Goal: Task Accomplishment & Management: Use online tool/utility

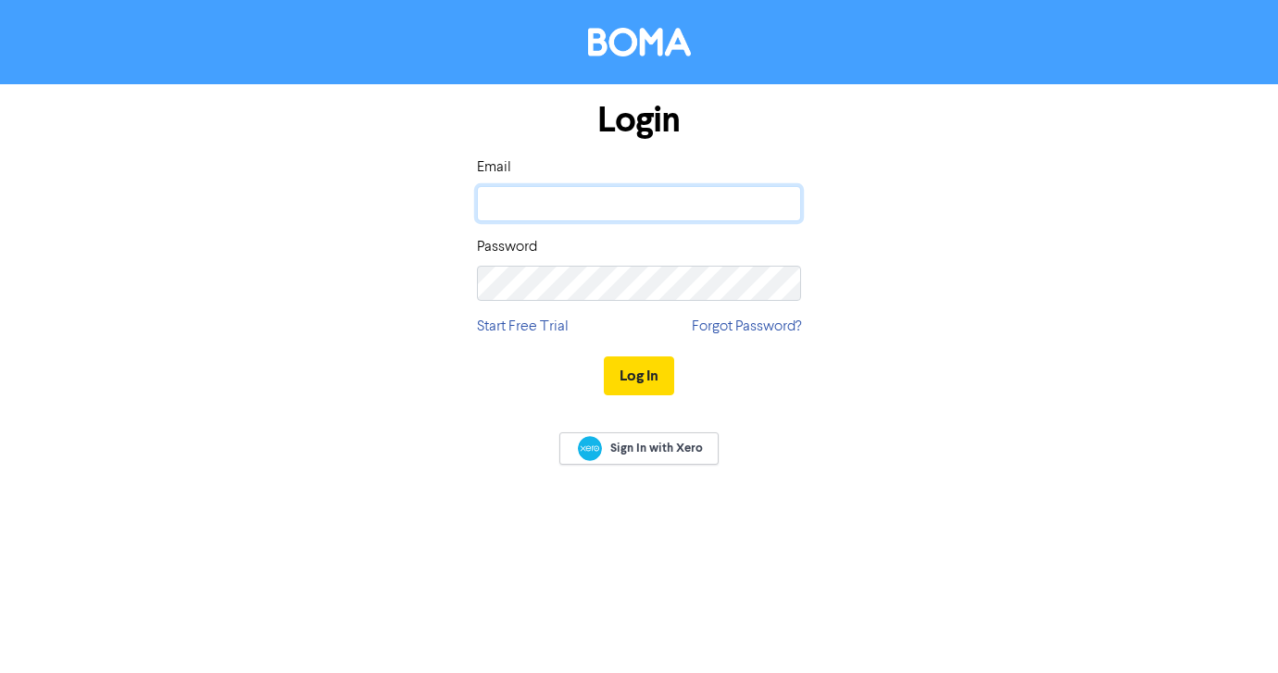
click at [656, 202] on input "email" at bounding box center [639, 203] width 324 height 35
type input "[PERSON_NAME][EMAIL_ADDRESS][PERSON_NAME][DOMAIN_NAME]"
click at [604, 356] on button "Log In" at bounding box center [639, 375] width 70 height 39
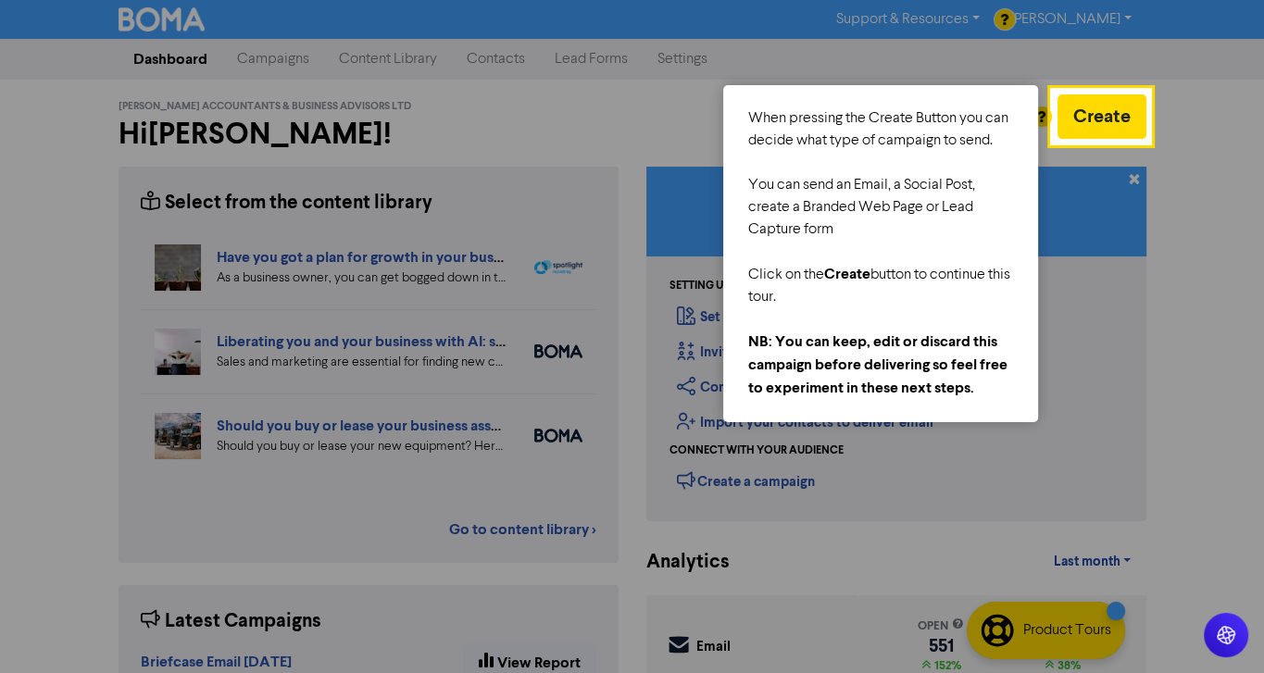
click at [658, 115] on div at bounding box center [526, 438] width 1052 height 877
click at [254, 56] on div at bounding box center [526, 438] width 1052 height 877
click at [1185, 313] on div at bounding box center [1207, 438] width 114 height 877
click at [183, 54] on div at bounding box center [526, 438] width 1052 height 877
click at [314, 58] on div at bounding box center [526, 438] width 1052 height 877
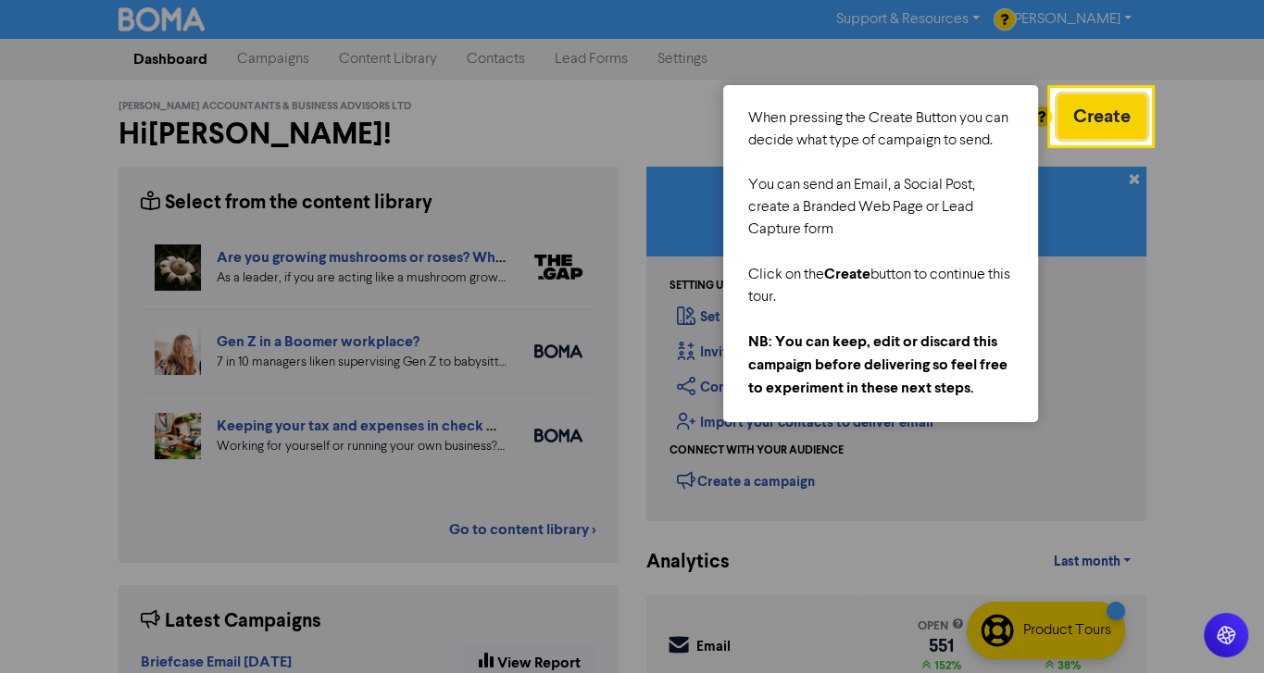
click at [1085, 125] on button "Create" at bounding box center [1101, 116] width 89 height 44
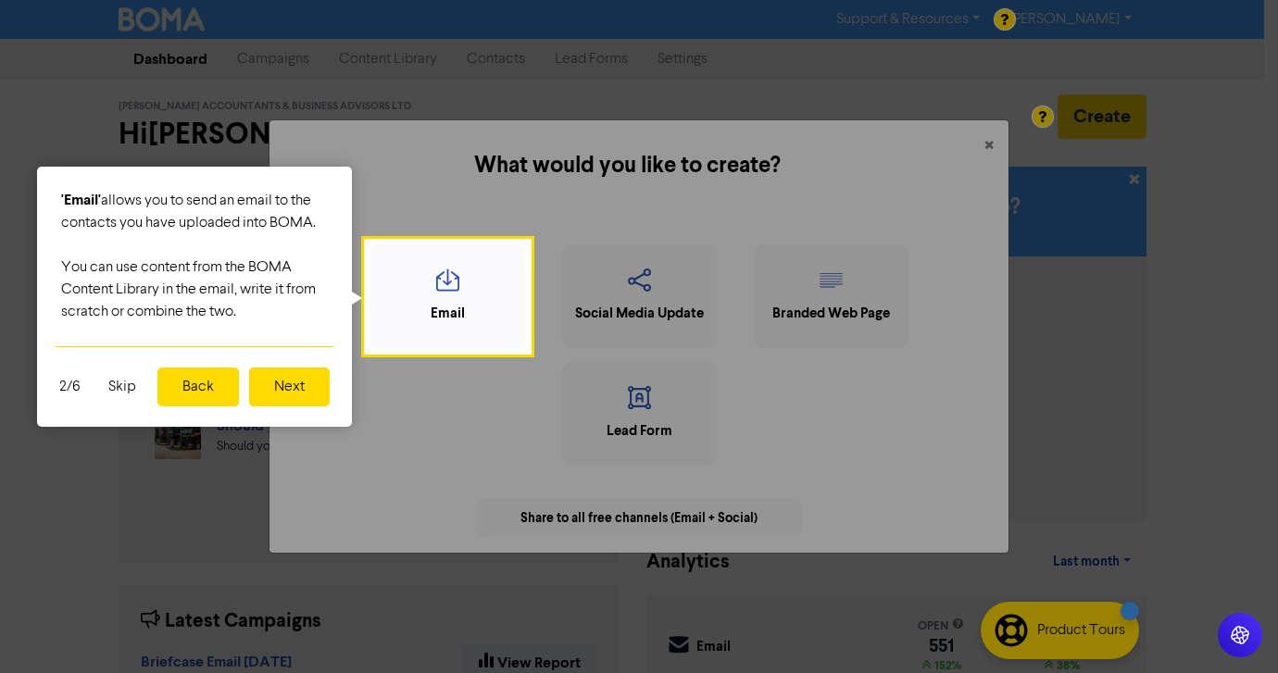
click at [122, 386] on button "Skip" at bounding box center [122, 387] width 50 height 39
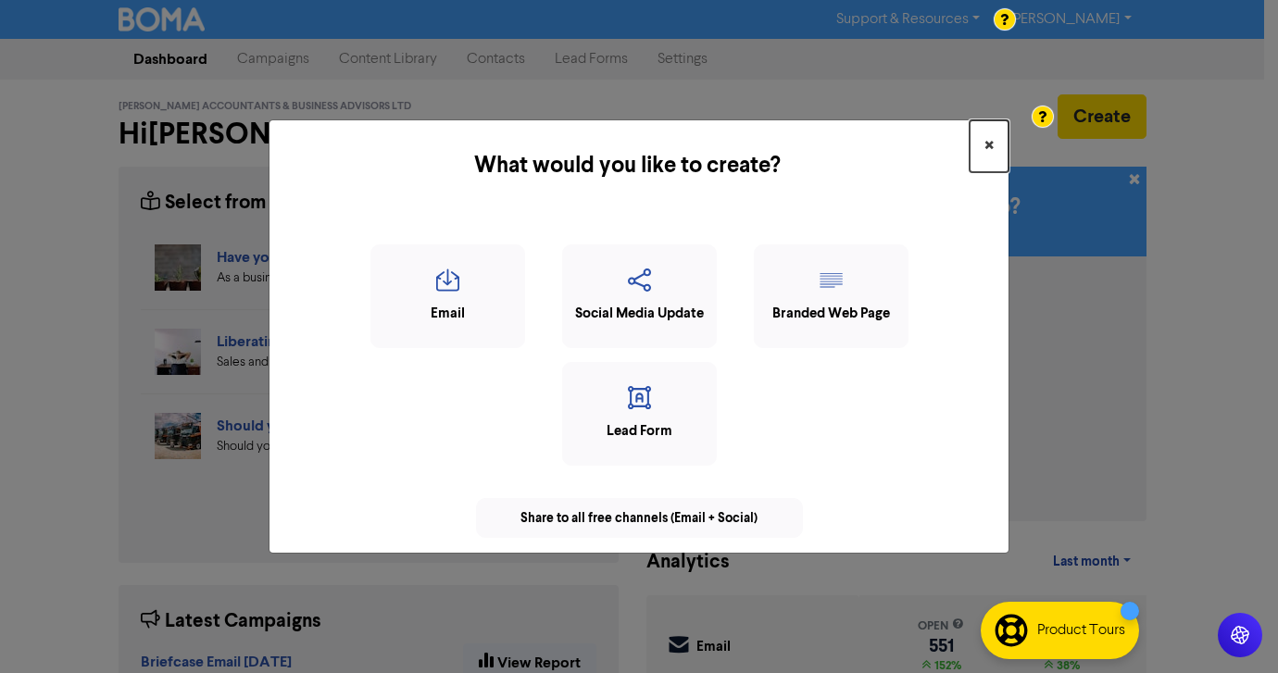
click at [990, 145] on span "×" at bounding box center [988, 146] width 9 height 28
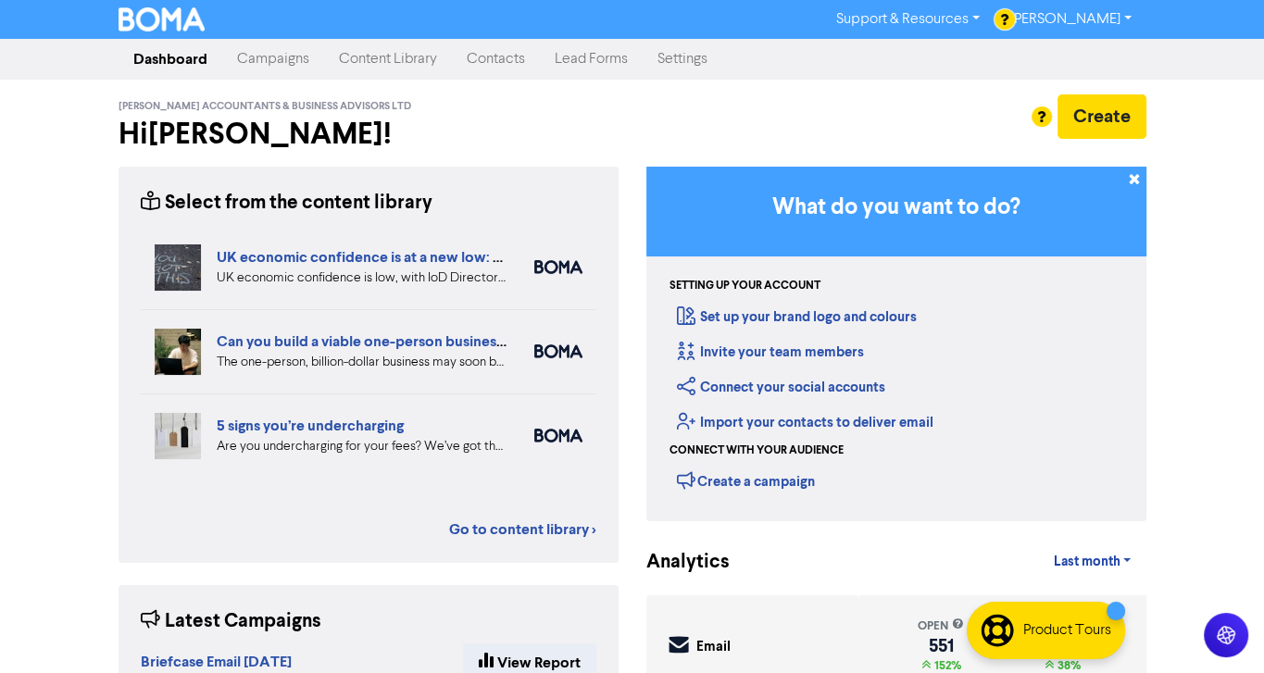
click at [279, 62] on link "Campaigns" at bounding box center [273, 59] width 102 height 37
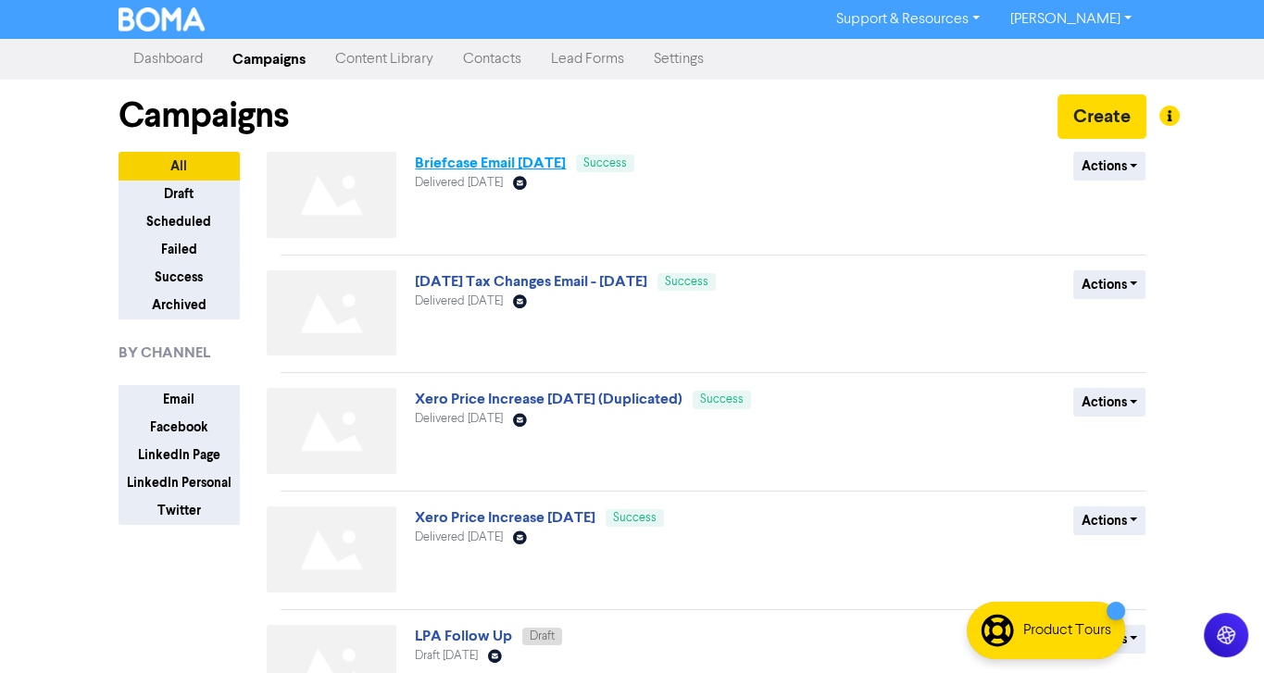
click at [479, 166] on link "Briefcase Email [DATE]" at bounding box center [490, 163] width 151 height 19
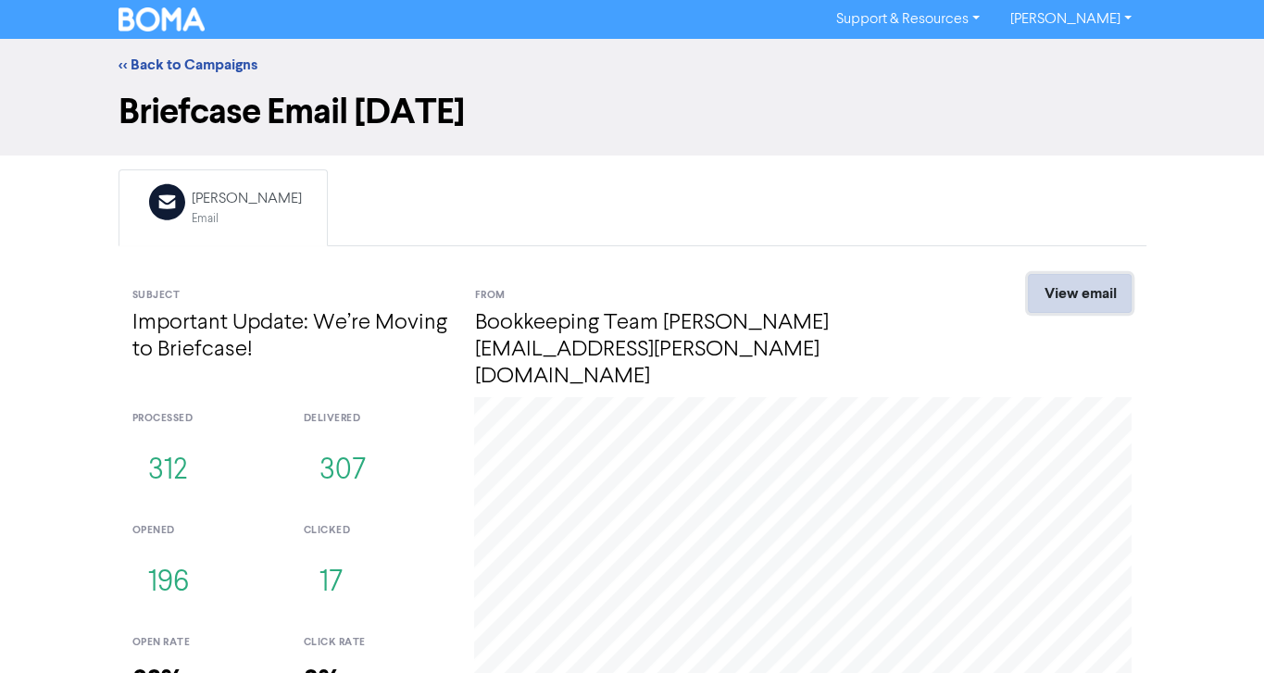
click at [1062, 286] on link "View email" at bounding box center [1080, 293] width 104 height 39
